Goal: Navigation & Orientation: Find specific page/section

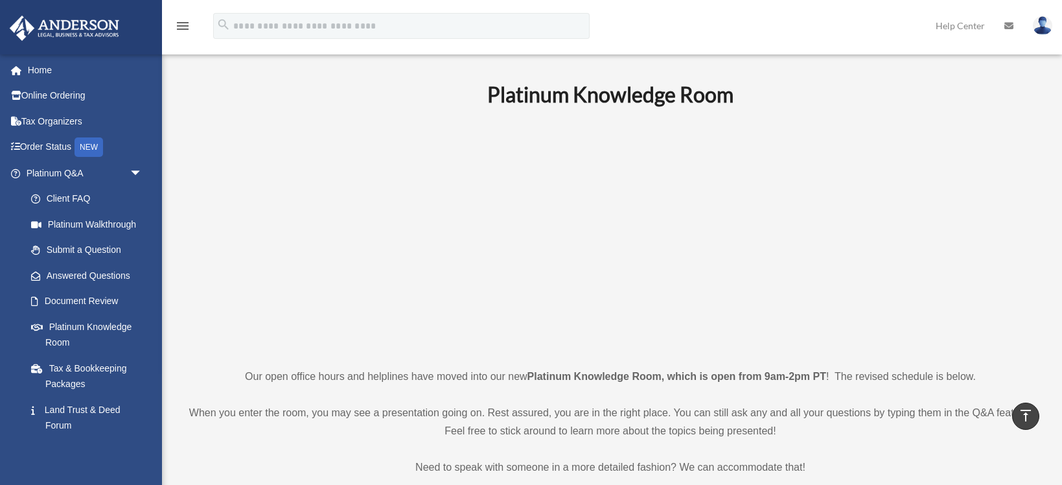
scroll to position [412, 0]
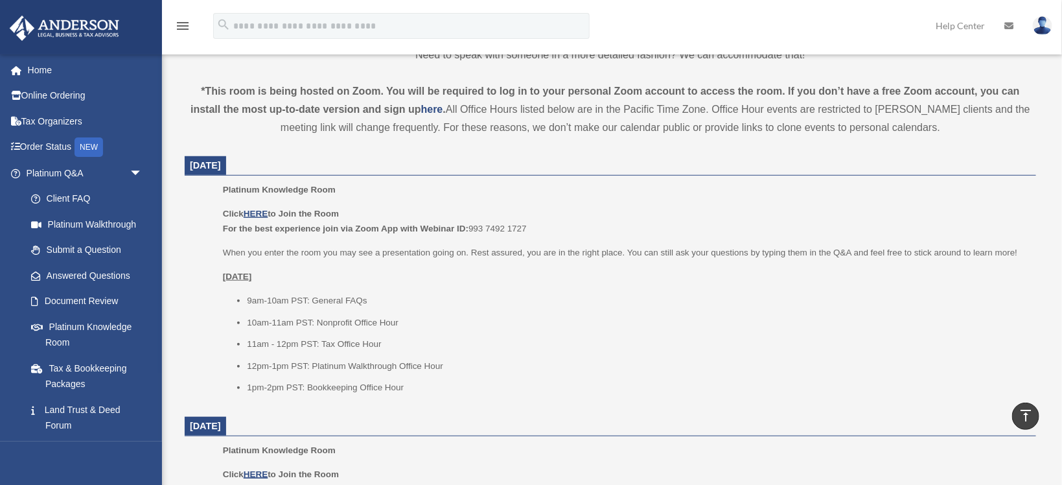
click at [1038, 33] on img at bounding box center [1041, 25] width 19 height 19
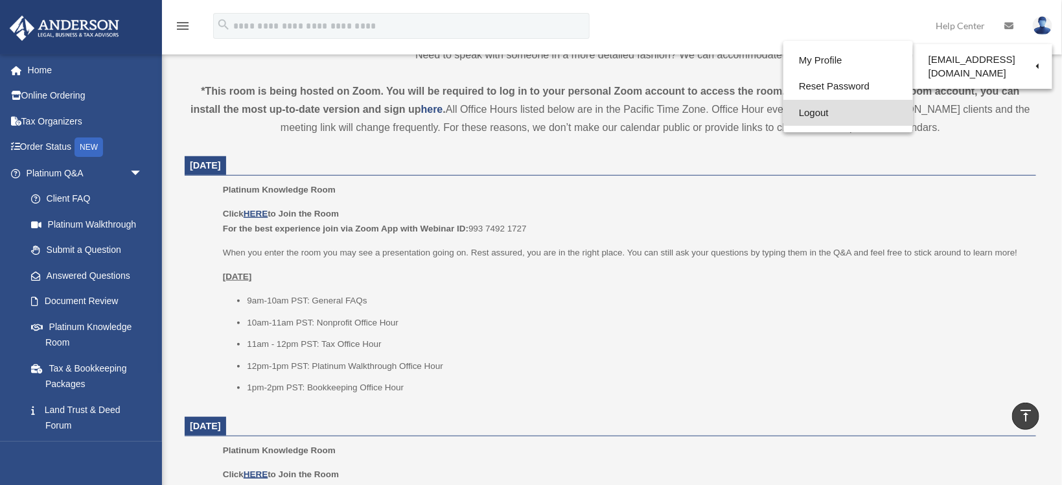
click at [811, 113] on link "Logout" at bounding box center [848, 113] width 130 height 27
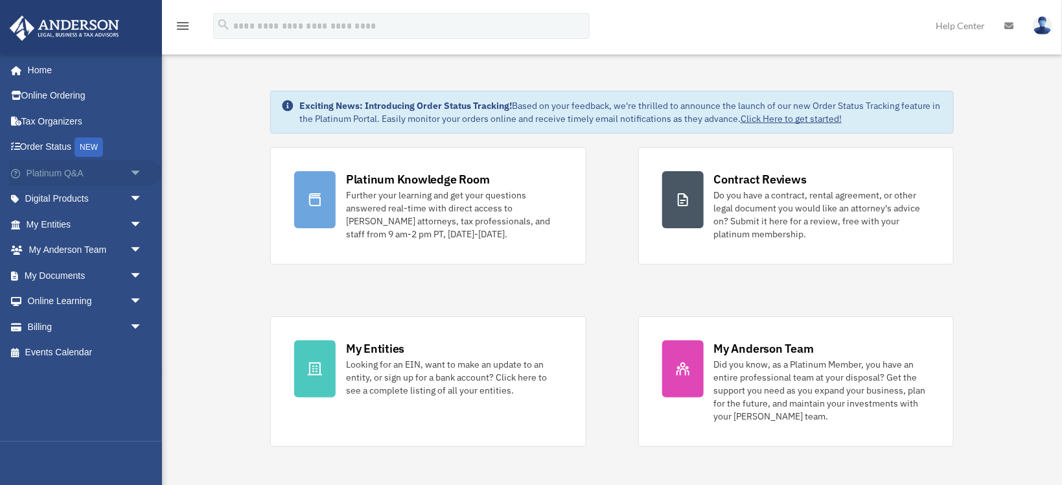
click at [133, 174] on span "arrow_drop_down" at bounding box center [143, 173] width 26 height 27
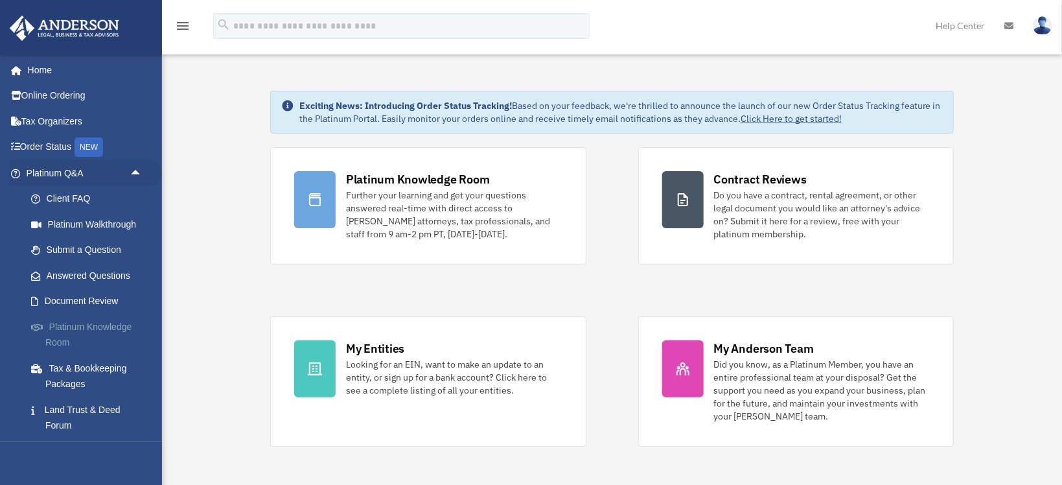
click at [83, 334] on link "Platinum Knowledge Room" at bounding box center [90, 334] width 144 height 41
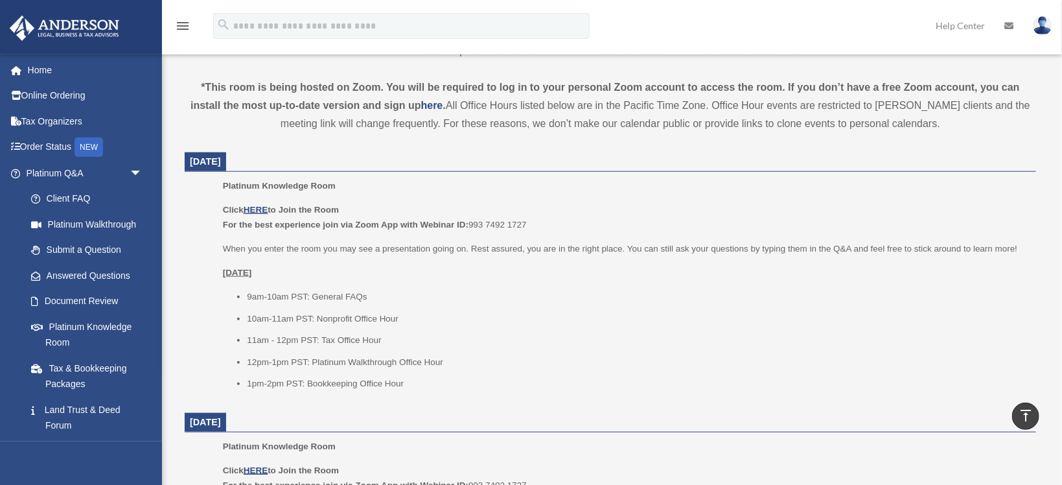
scroll to position [412, 0]
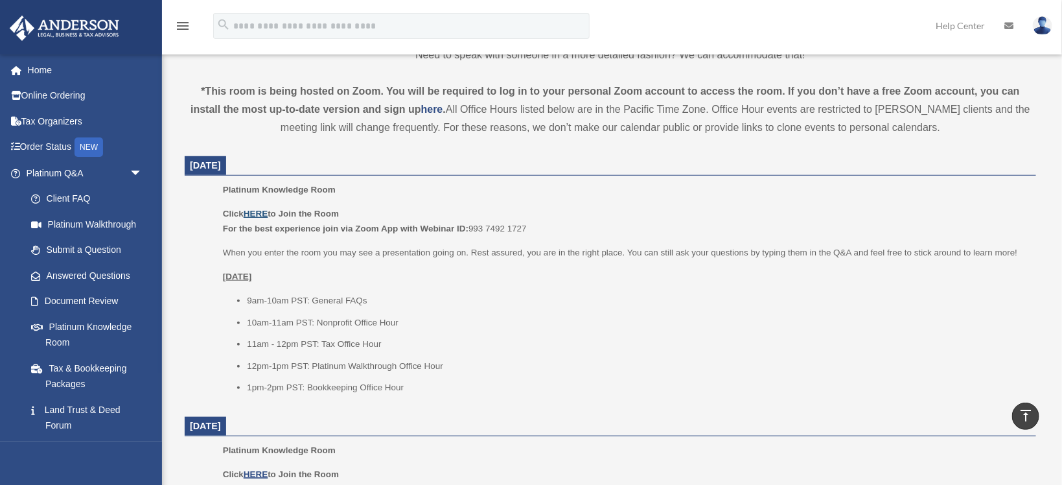
click at [257, 211] on u "HERE" at bounding box center [256, 214] width 24 height 10
click at [1042, 30] on img at bounding box center [1041, 25] width 19 height 19
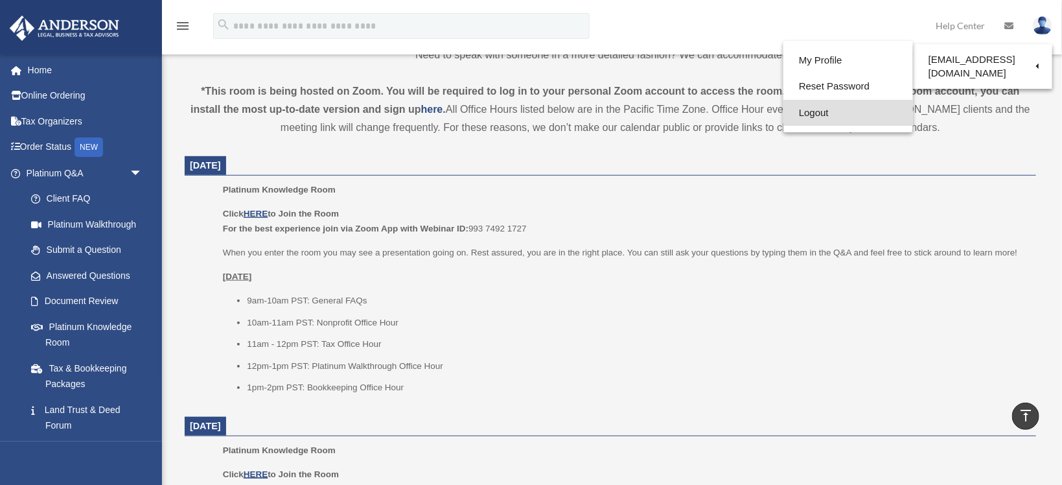
click at [818, 117] on link "Logout" at bounding box center [848, 113] width 130 height 27
